Goal: Task Accomplishment & Management: Use online tool/utility

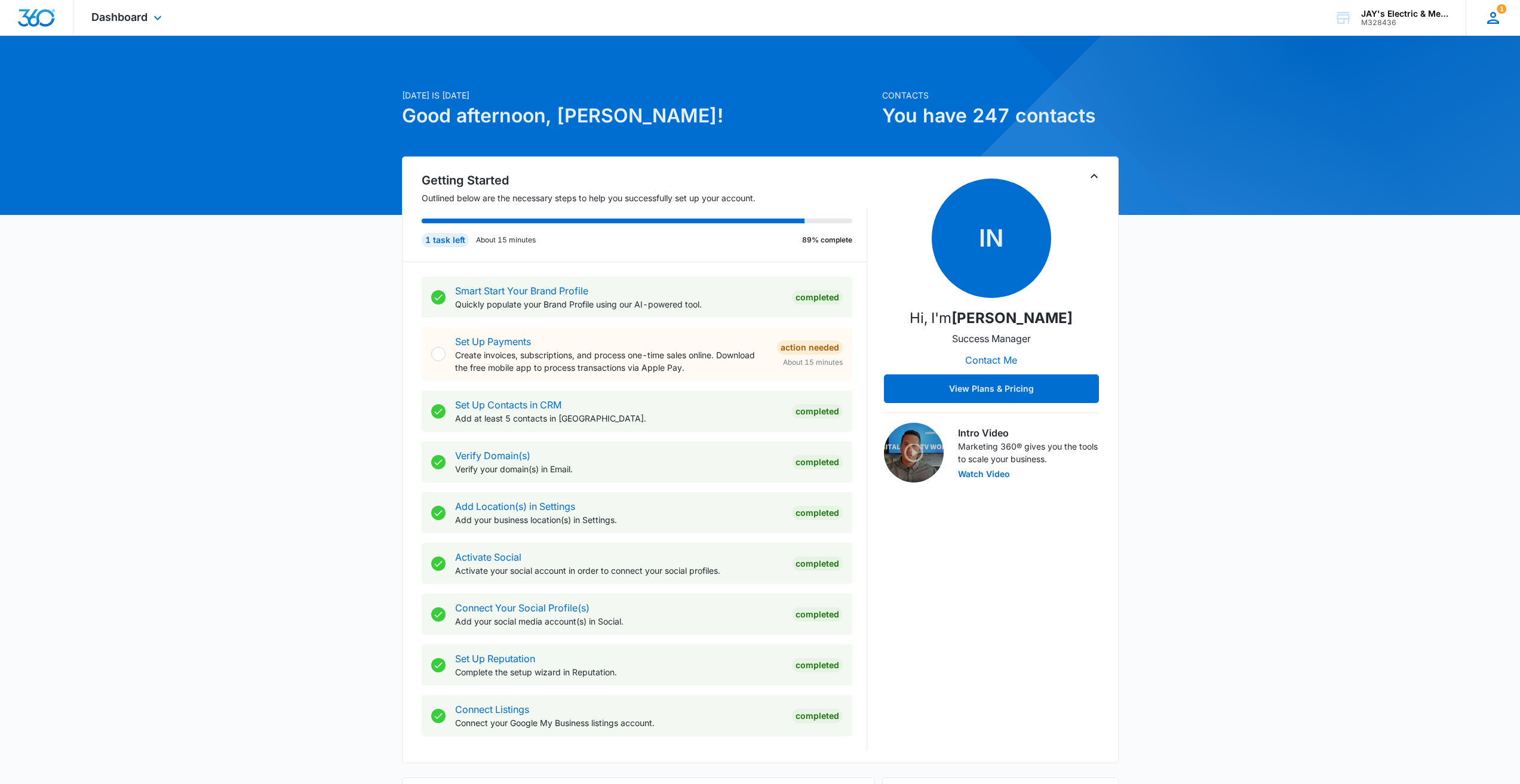
click at [1493, 15] on icon at bounding box center [1494, 18] width 18 height 18
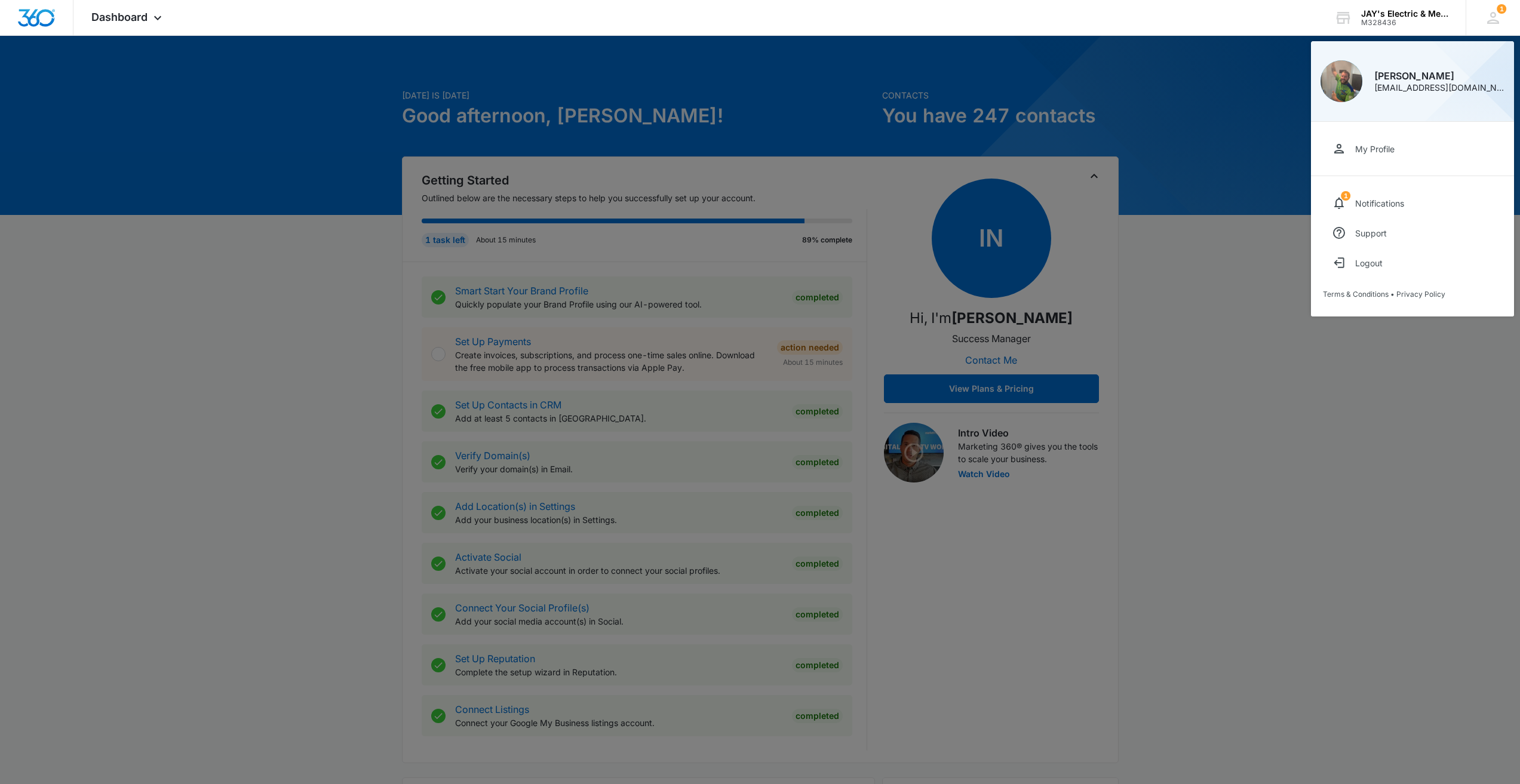
click at [1245, 153] on div at bounding box center [760, 392] width 1520 height 784
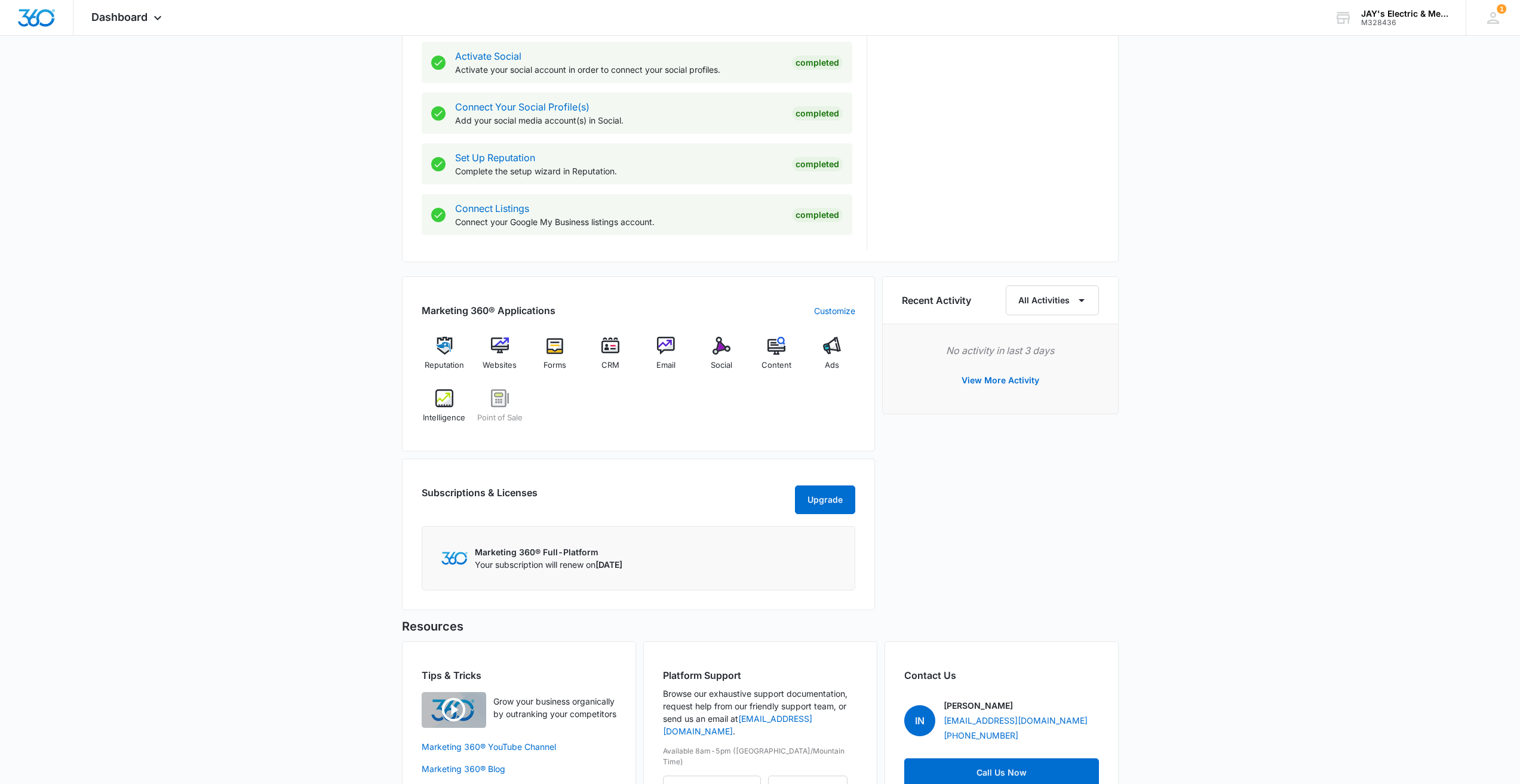
scroll to position [537, 0]
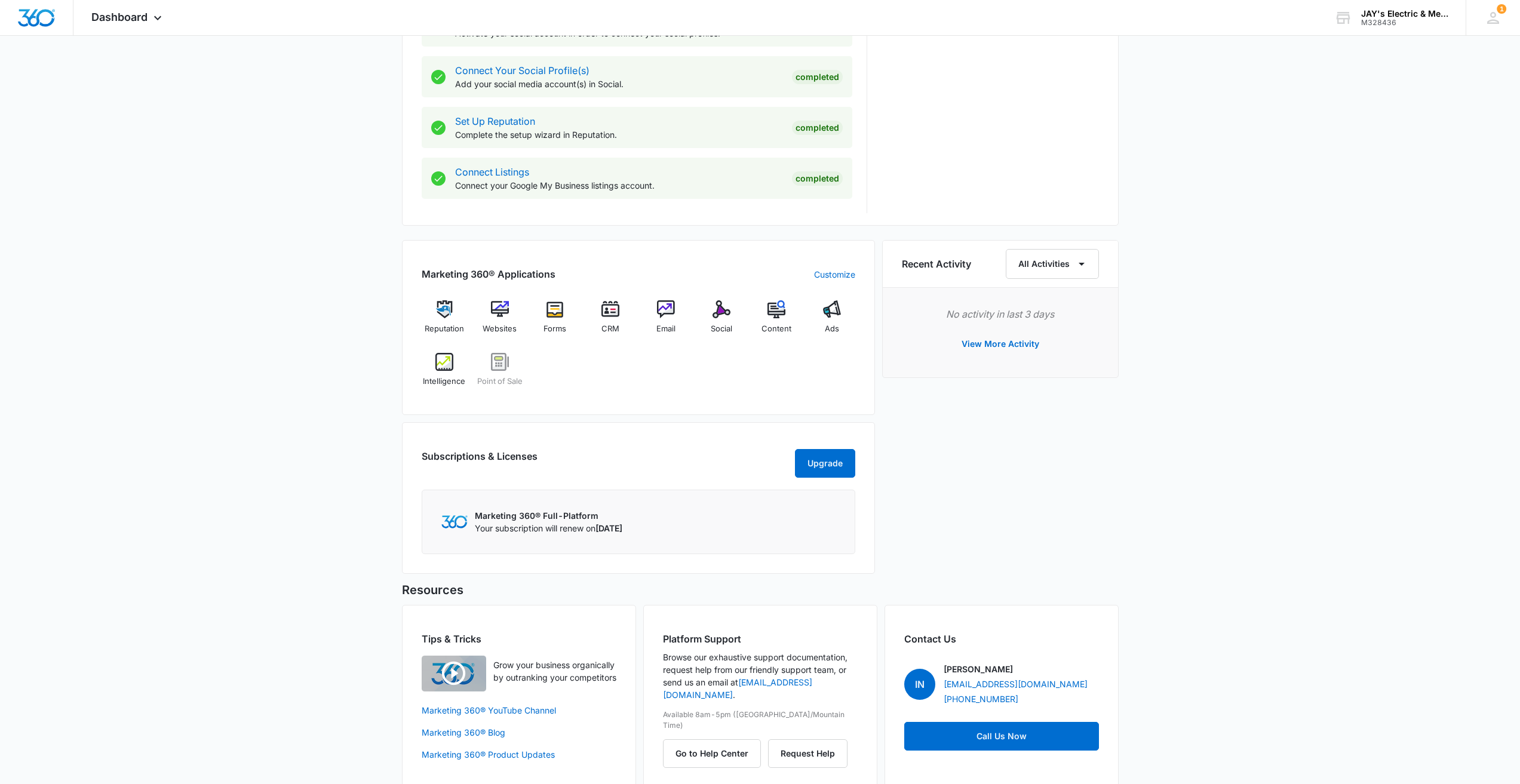
click at [422, 271] on h2 "Marketing 360® Applications" at bounding box center [488, 274] width 134 height 15
drag, startPoint x: 425, startPoint y: 272, endPoint x: 543, endPoint y: 380, distance: 160.0
click at [543, 380] on div "Marketing 360® Applications Customize Reputation Websites Forms CRM Email Socia…" at bounding box center [638, 328] width 473 height 175
click at [596, 407] on div "Marketing 360® Applications Customize Reputation Websites Forms CRM Email Socia…" at bounding box center [638, 328] width 473 height 175
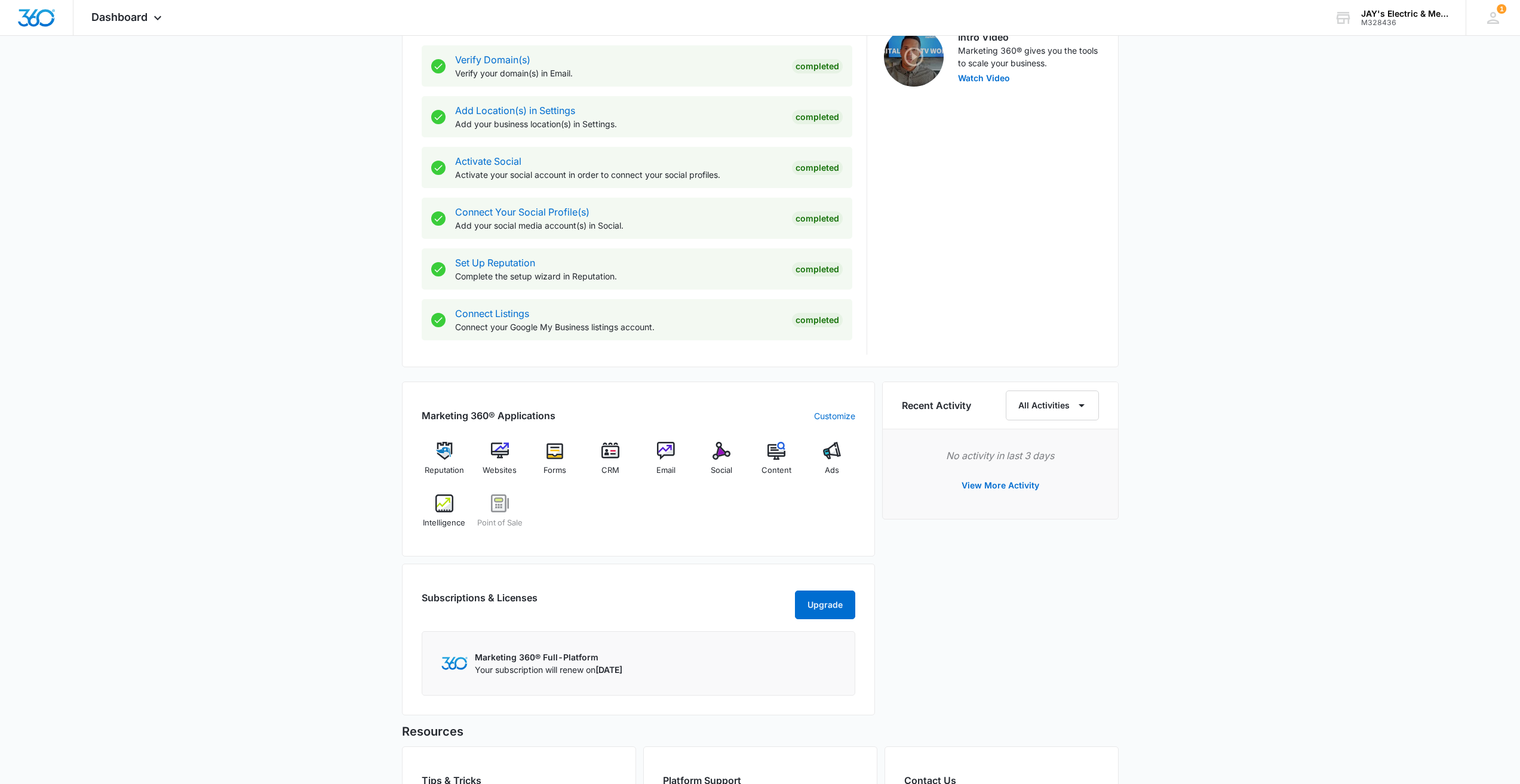
scroll to position [359, 0]
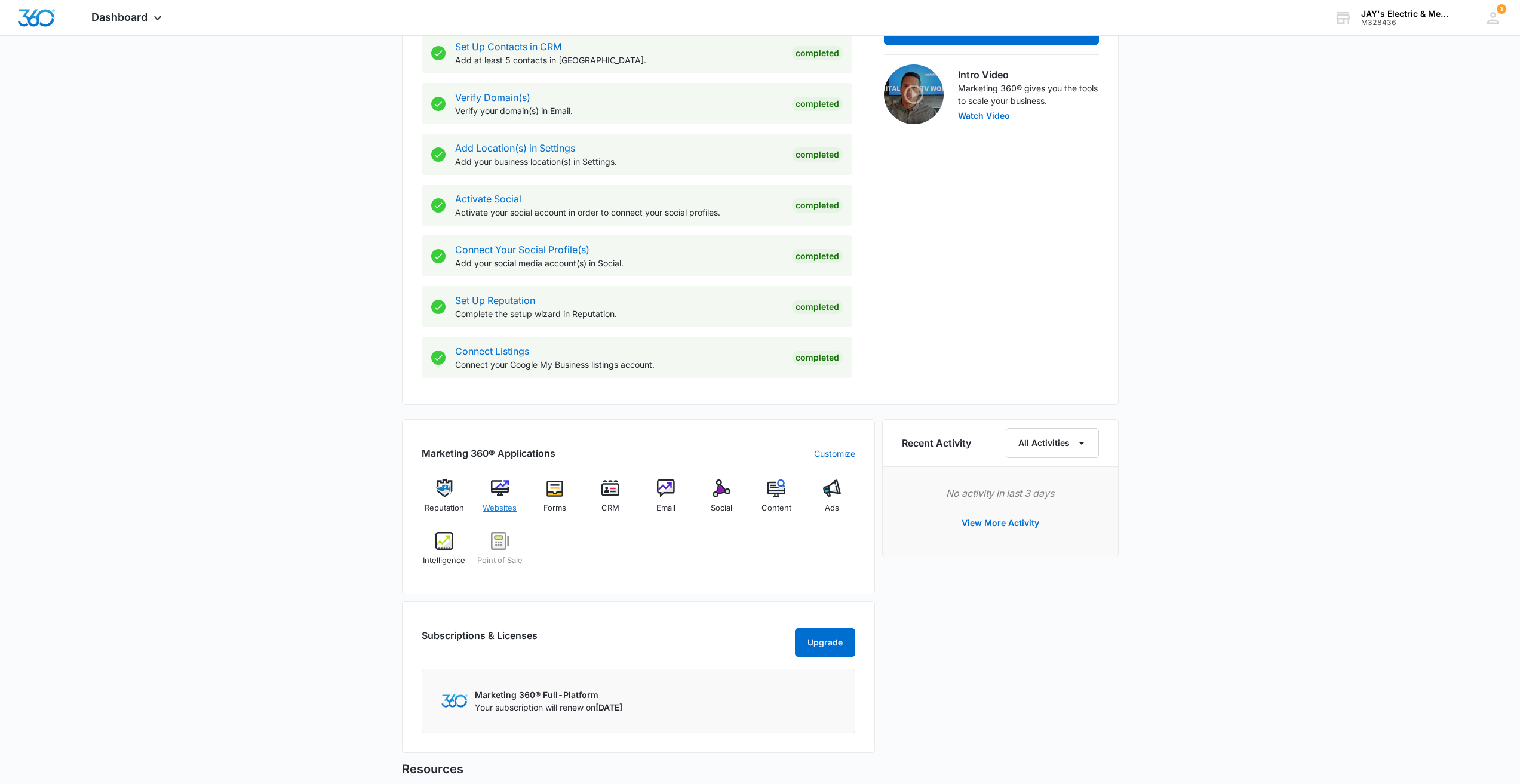
click at [497, 496] on img at bounding box center [500, 488] width 18 height 18
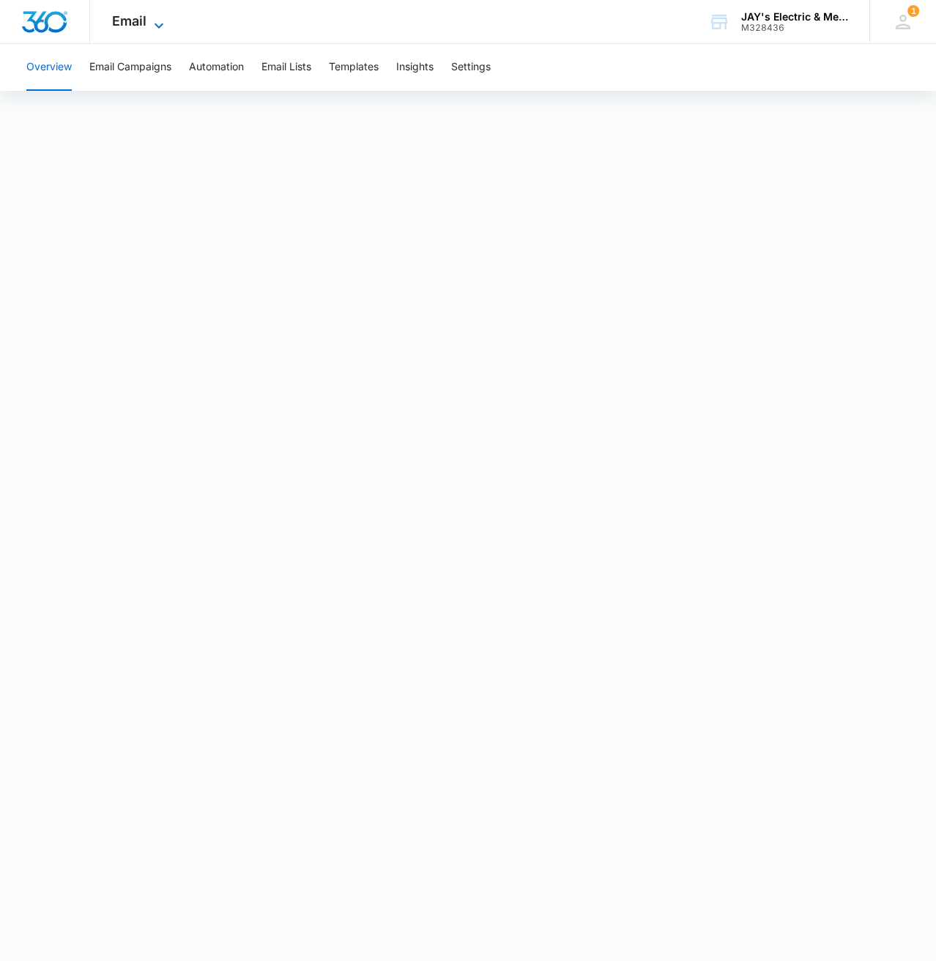
click at [141, 23] on span "Email" at bounding box center [129, 20] width 34 height 15
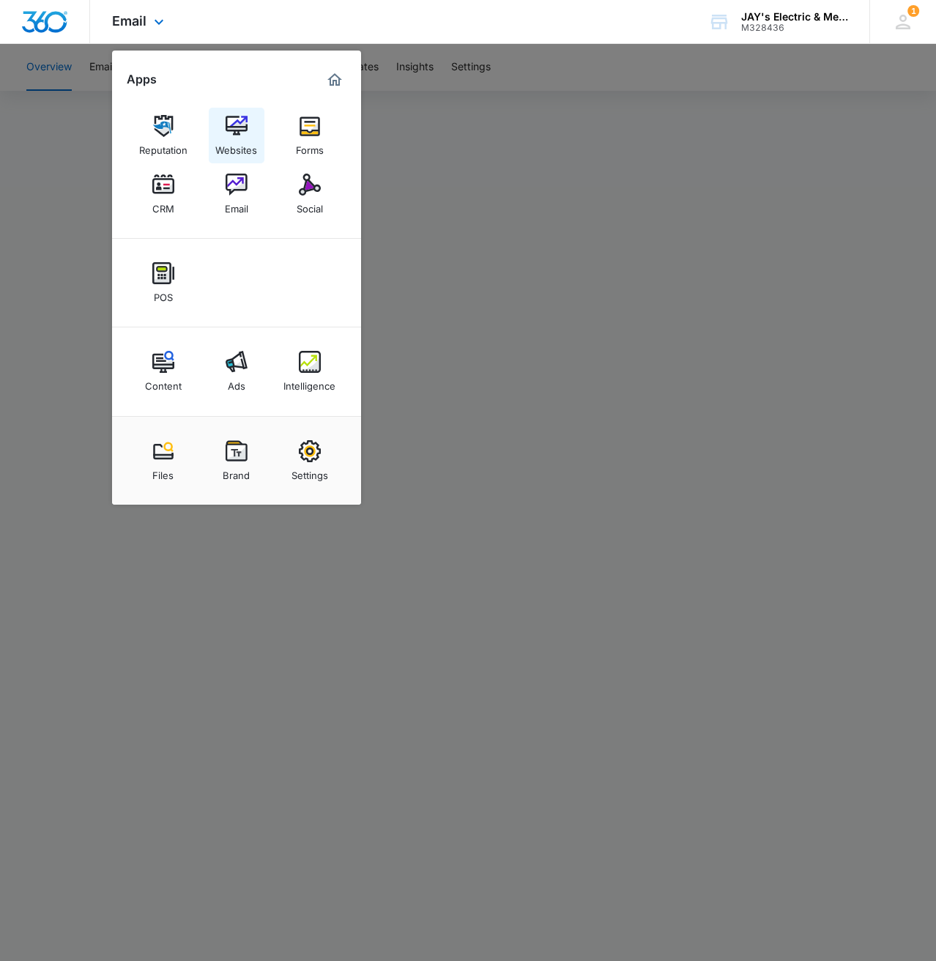
click at [231, 136] on img at bounding box center [237, 126] width 22 height 22
